Goal: Obtain resource: Obtain resource

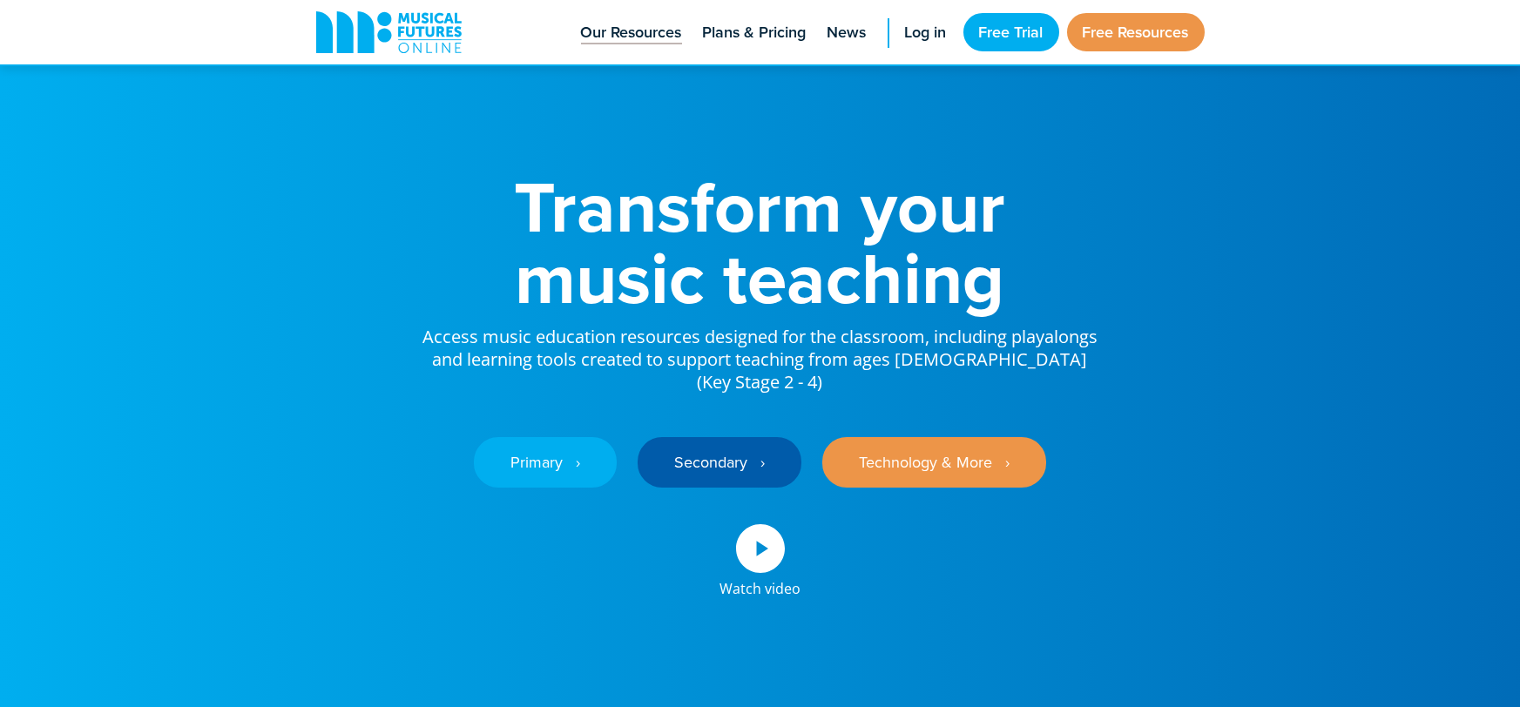
click at [634, 44] on link "Our Resources" at bounding box center [631, 32] width 118 height 64
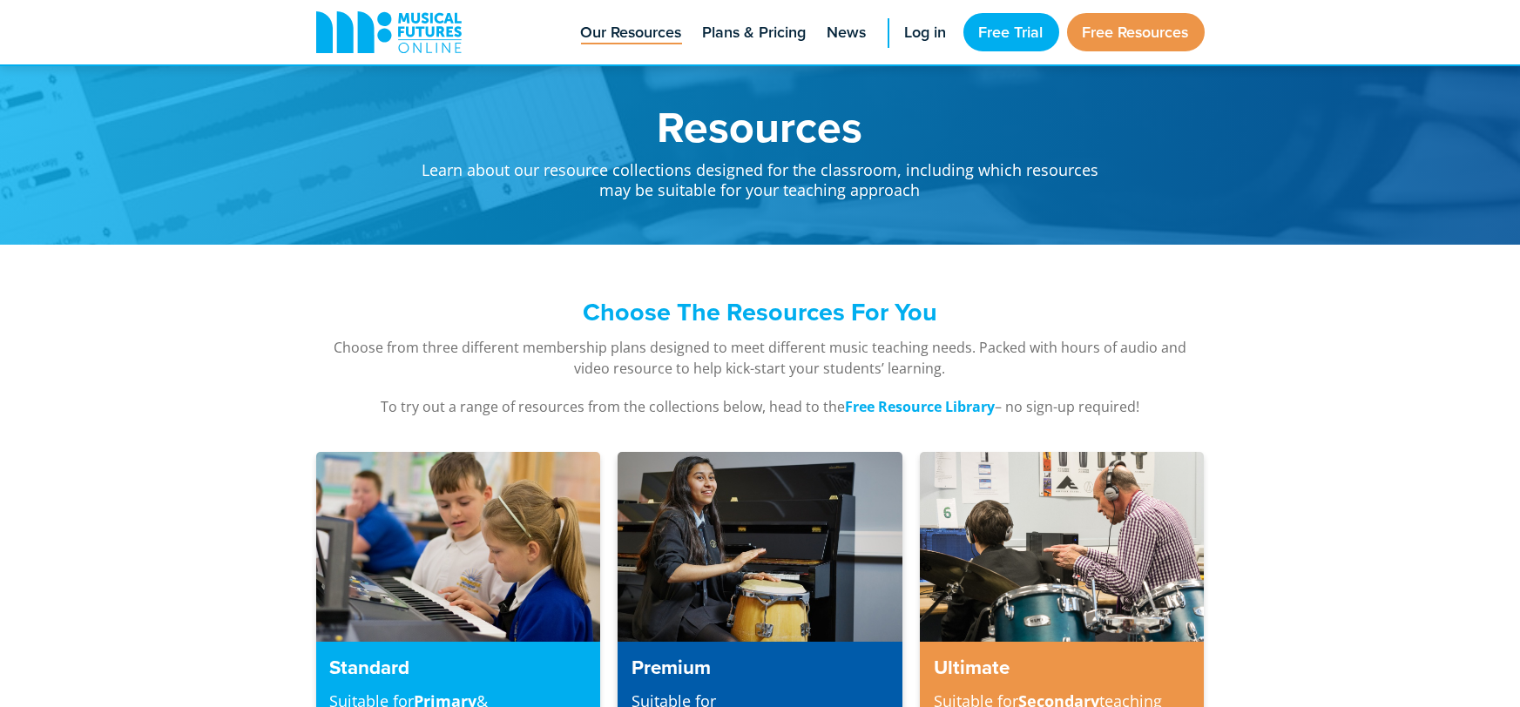
scroll to position [3, 0]
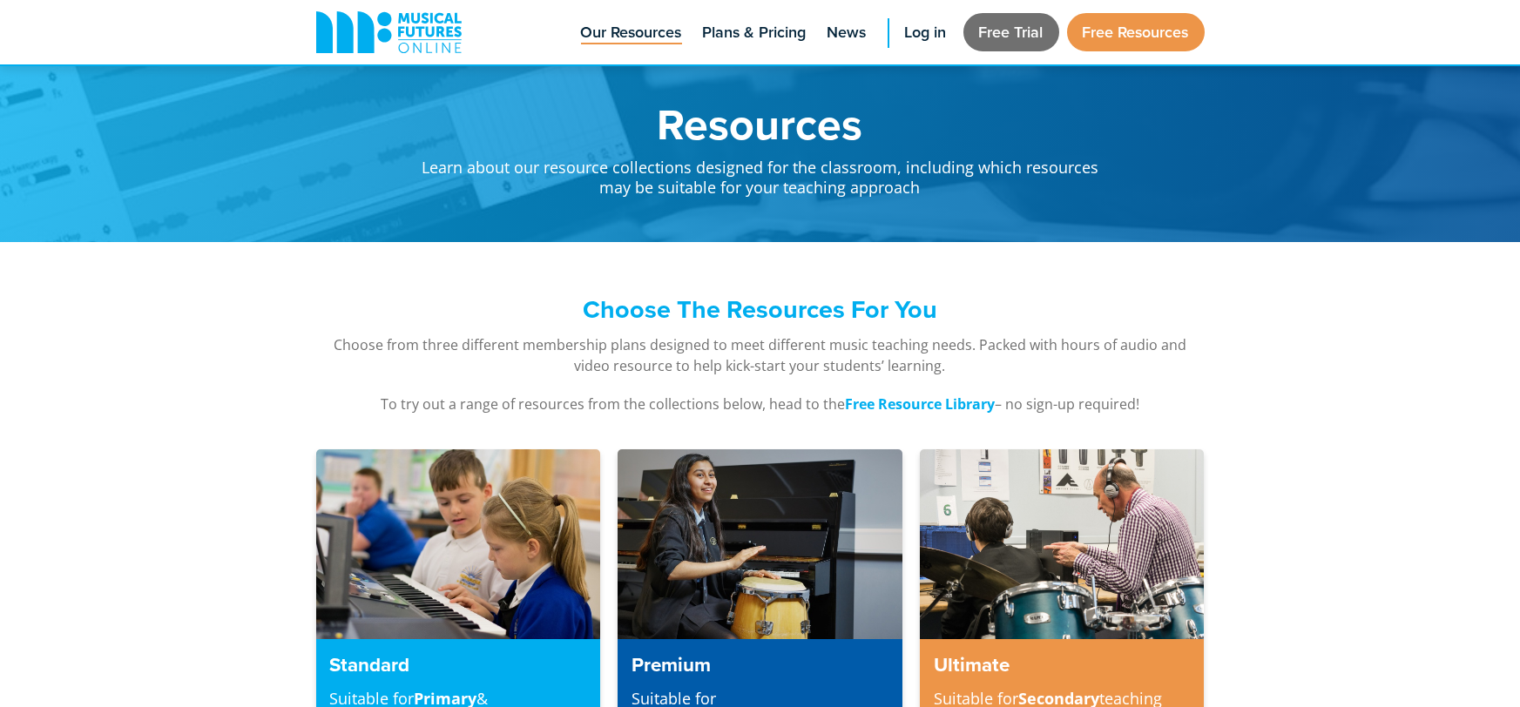
click at [1017, 27] on link "Free Trial" at bounding box center [1012, 32] width 96 height 38
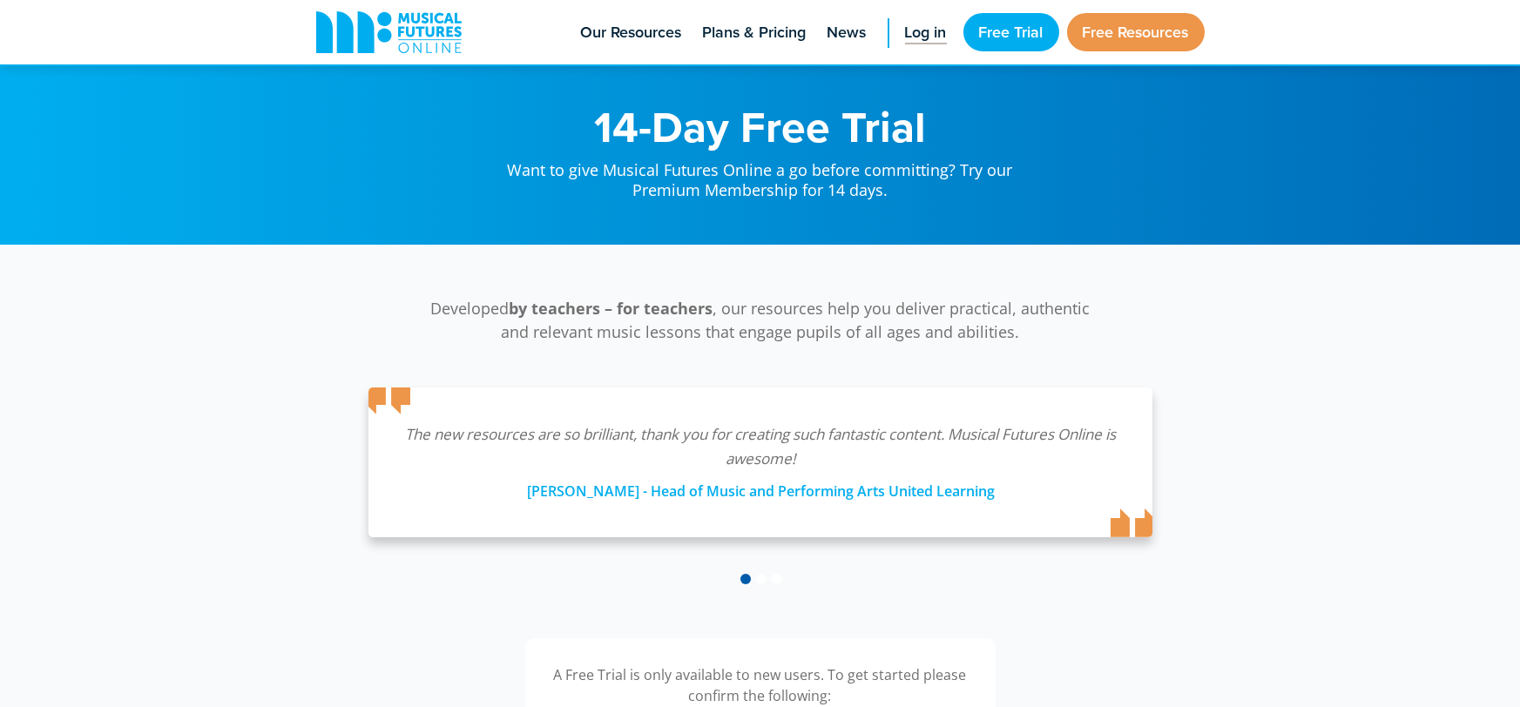
click at [915, 34] on span "Log in" at bounding box center [926, 33] width 42 height 24
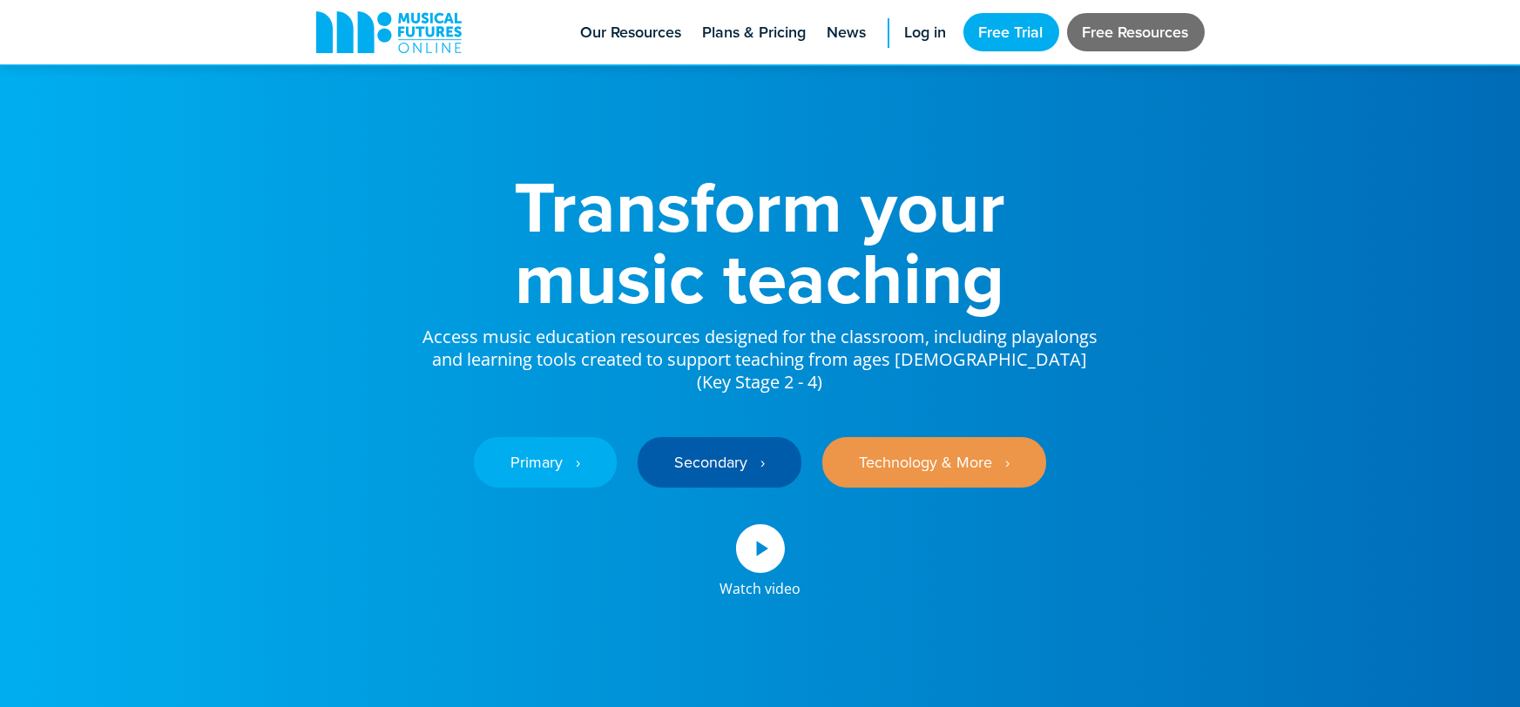
click at [1135, 36] on link "Free Resources" at bounding box center [1136, 32] width 138 height 38
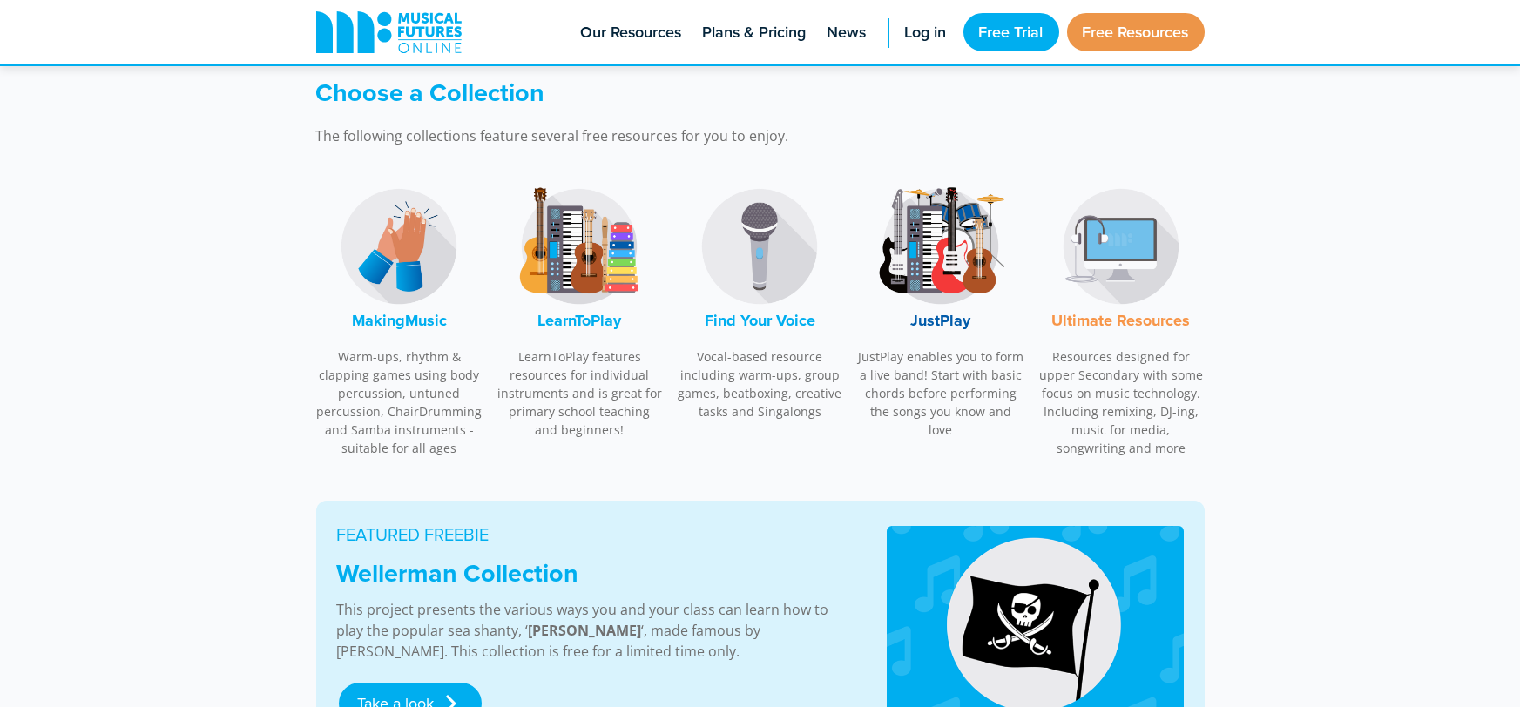
scroll to position [509, 0]
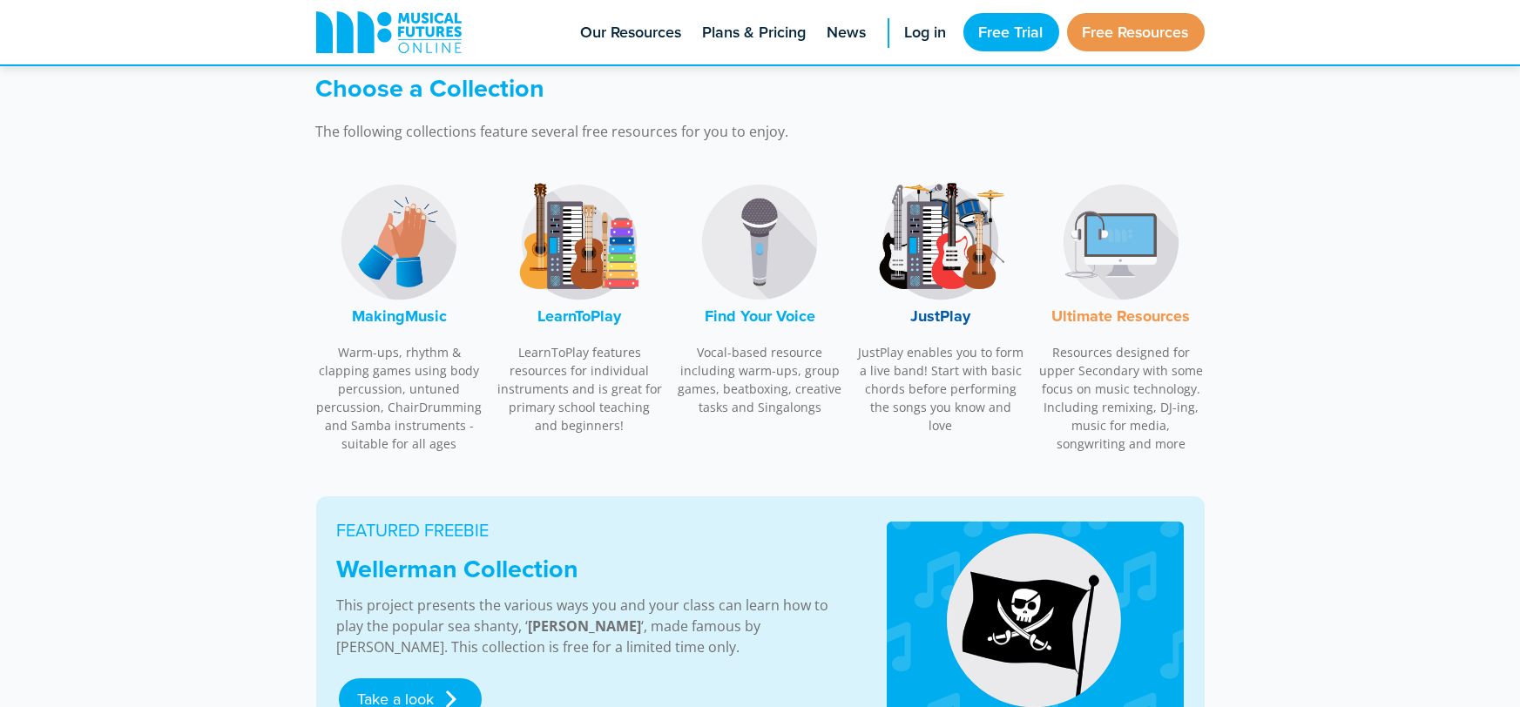
click at [593, 410] on p "LearnToPlay features resources for individual instruments and is great for prim…" at bounding box center [580, 388] width 167 height 91
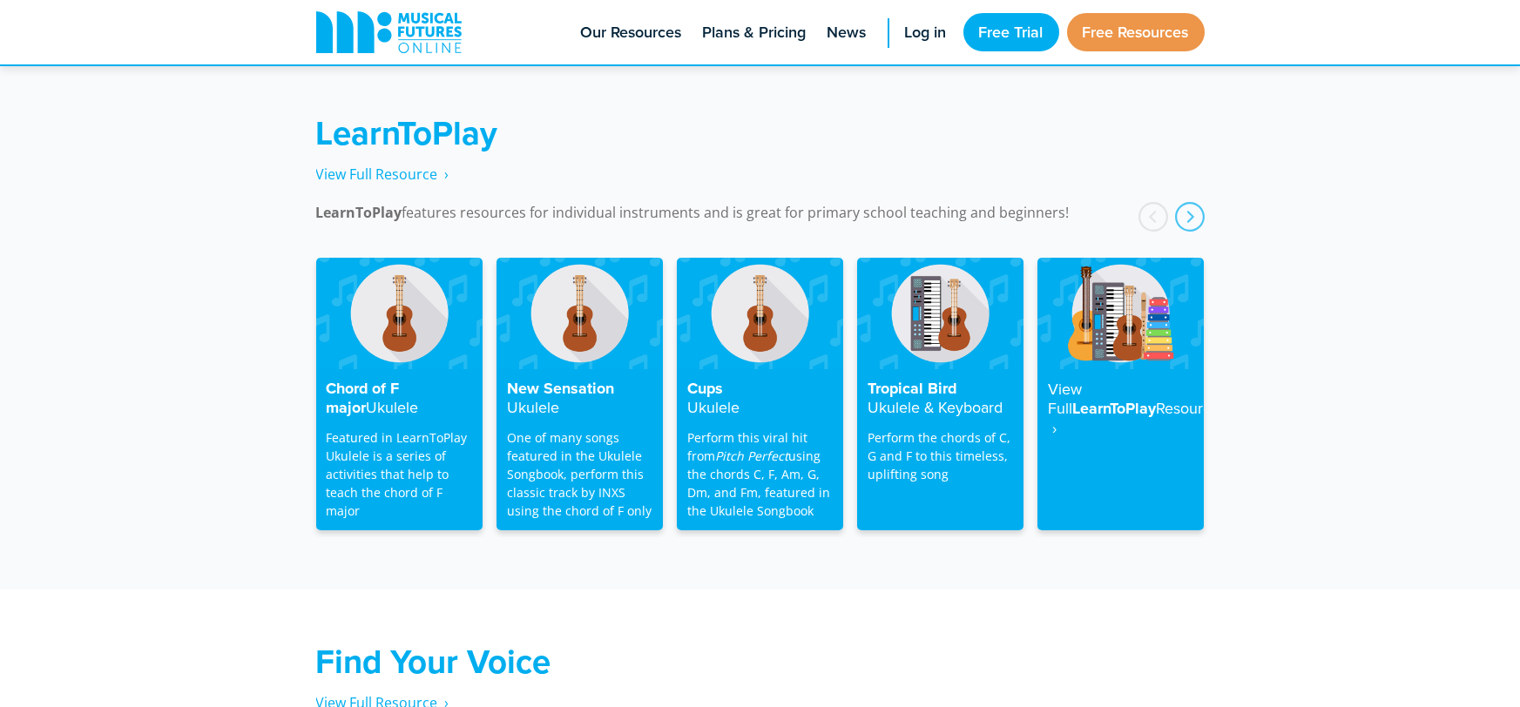
scroll to position [2797, 0]
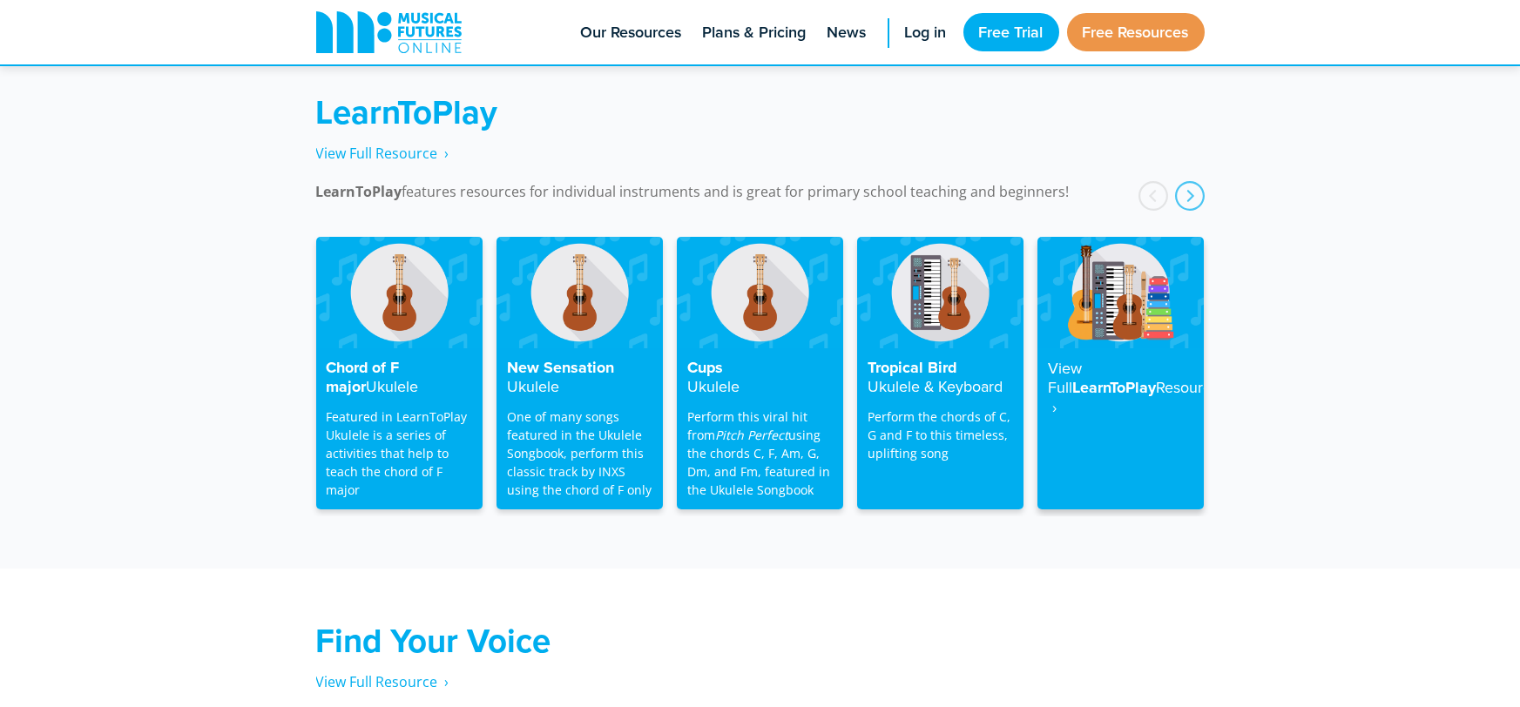
click at [1101, 359] on h4 "View Full LearnToPlay Resource ‎ ›" at bounding box center [1120, 388] width 145 height 59
